Goal: Task Accomplishment & Management: Complete application form

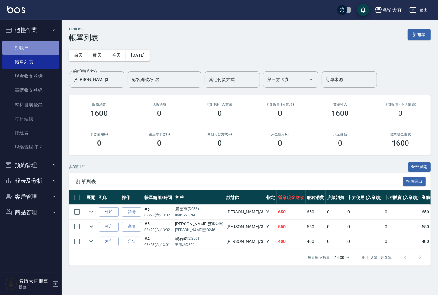
click at [37, 50] on link "打帳單" at bounding box center [30, 48] width 57 height 14
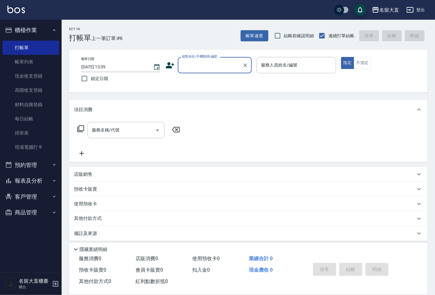
click at [191, 72] on div "顧客姓名/手機號碼/編號" at bounding box center [215, 65] width 74 height 16
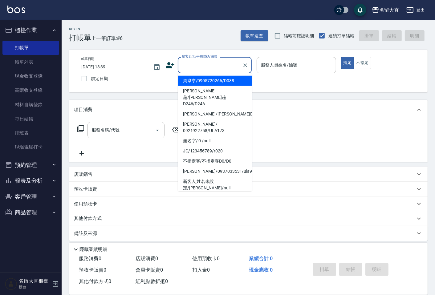
type input "D"
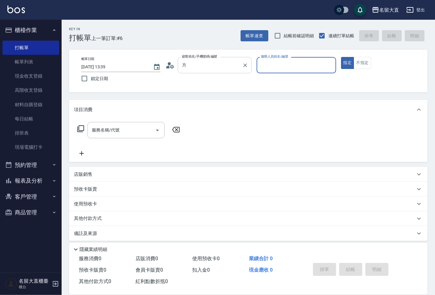
type input "方昱翔/0981455943/D146"
type input "[PERSON_NAME]3"
click at [341, 57] on button "指定" at bounding box center [347, 63] width 13 height 12
type button "true"
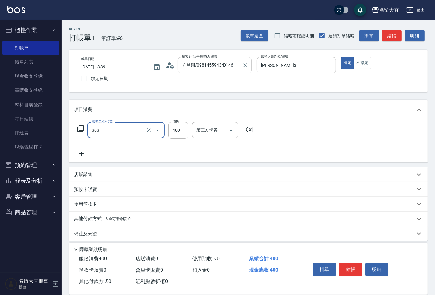
type input "剪髮(C級)(303)"
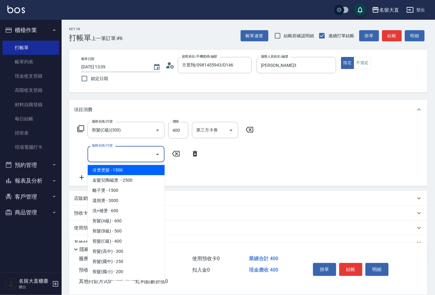
click at [122, 157] on input "服務名稱/代號" at bounding box center [121, 154] width 62 height 11
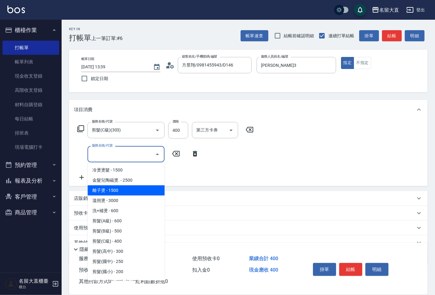
click at [237, 171] on div "服務名稱/代號 剪髮(C級)(303) 服務名稱/代號 價格 400 價格 第三方卡券 第三方卡券 服務名稱/代號 服務名稱/代號" at bounding box center [165, 151] width 183 height 59
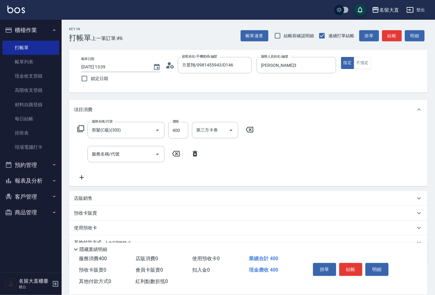
scroll to position [28, 0]
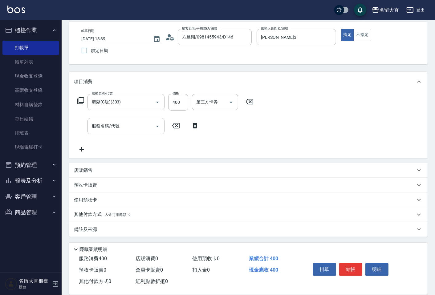
click at [96, 230] on p "備註及來源" at bounding box center [85, 230] width 23 height 6
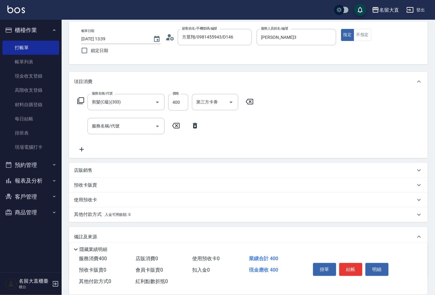
scroll to position [69, 0]
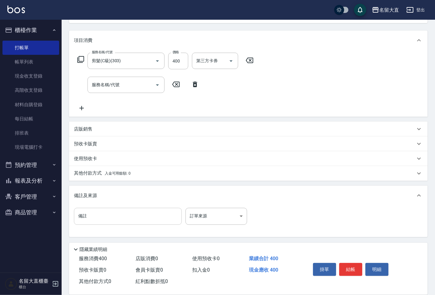
click at [100, 218] on input "備註" at bounding box center [128, 216] width 108 height 17
type input "直"
type input "姑姑"
click at [352, 268] on button "結帳" at bounding box center [350, 269] width 23 height 13
type input "[DATE] 13:40"
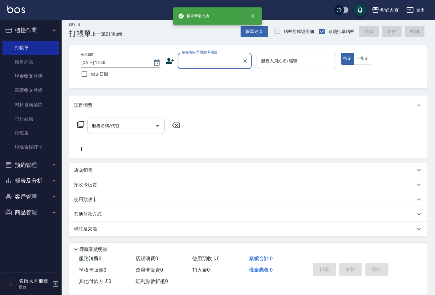
scroll to position [0, 0]
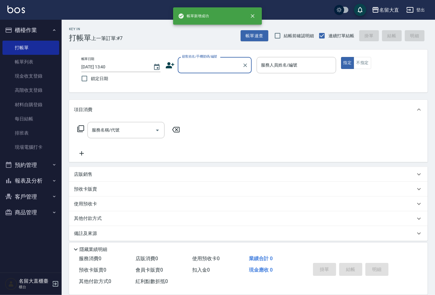
click at [193, 64] on input "顧客姓名/手機號碼/編號" at bounding box center [210, 65] width 59 height 11
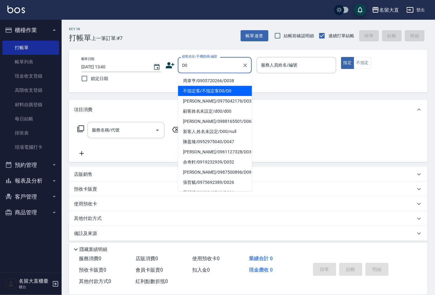
type input "不指定客/不指定客D0/D0"
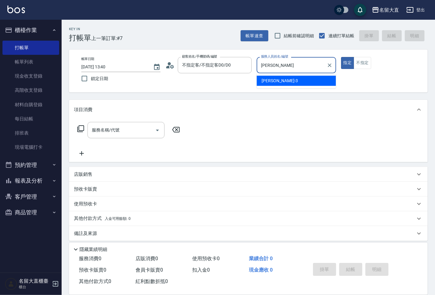
type input "郭"
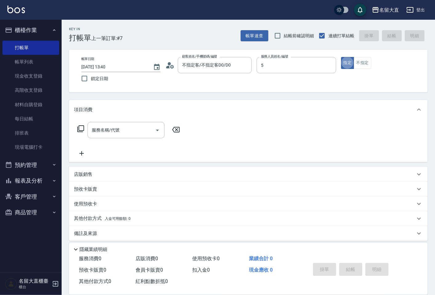
type input "Reese-5"
click at [362, 67] on button "不指定" at bounding box center [362, 63] width 17 height 12
click at [139, 135] on input "服務名稱/代號" at bounding box center [121, 130] width 62 height 11
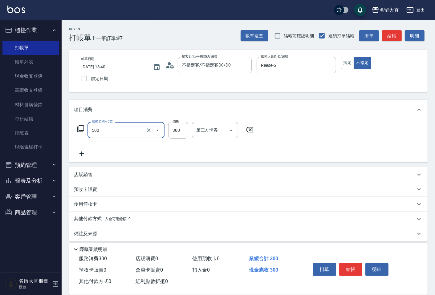
type input "洗髮(500)"
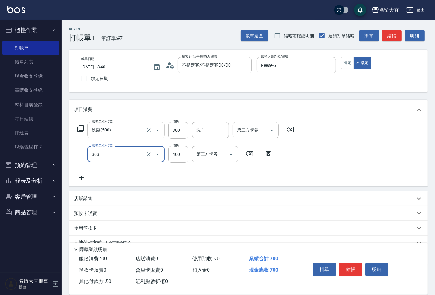
type input "剪髮(C級)(303)"
type input "350"
click at [350, 265] on button "結帳" at bounding box center [350, 269] width 23 height 13
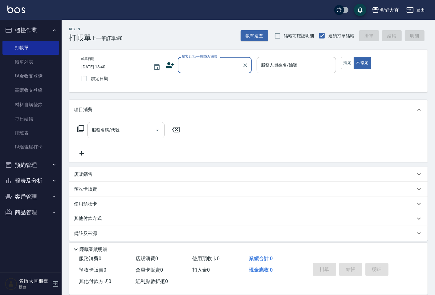
click at [344, 236] on div "備註及來源" at bounding box center [245, 234] width 342 height 6
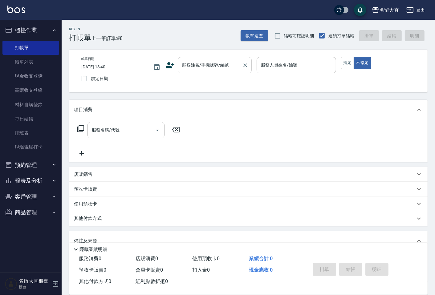
click at [190, 72] on div "顧客姓名/手機號碼/編號" at bounding box center [215, 65] width 74 height 16
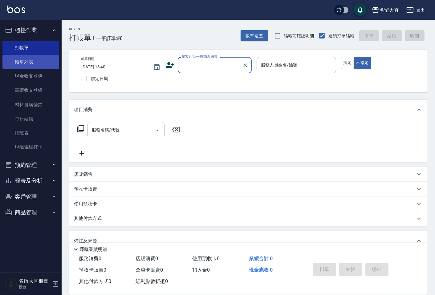
click at [24, 65] on link "帳單列表" at bounding box center [30, 62] width 57 height 14
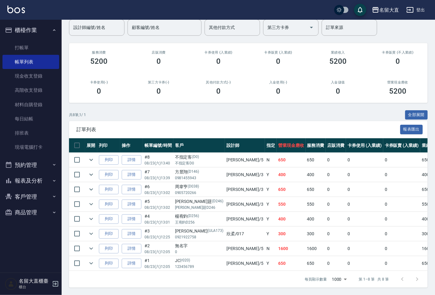
scroll to position [57, 0]
